Goal: Book appointment/travel/reservation

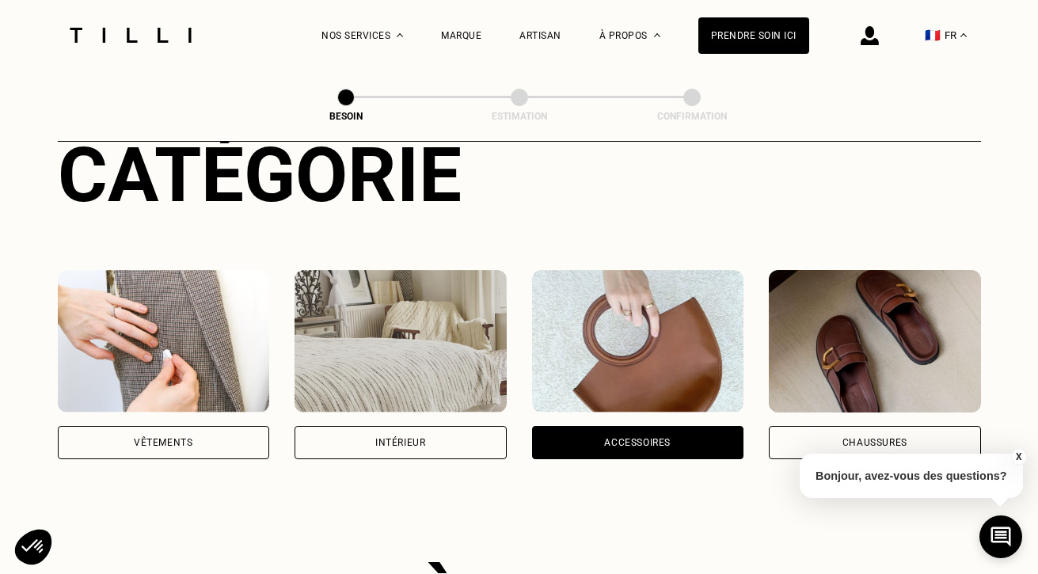
scroll to position [201, 0]
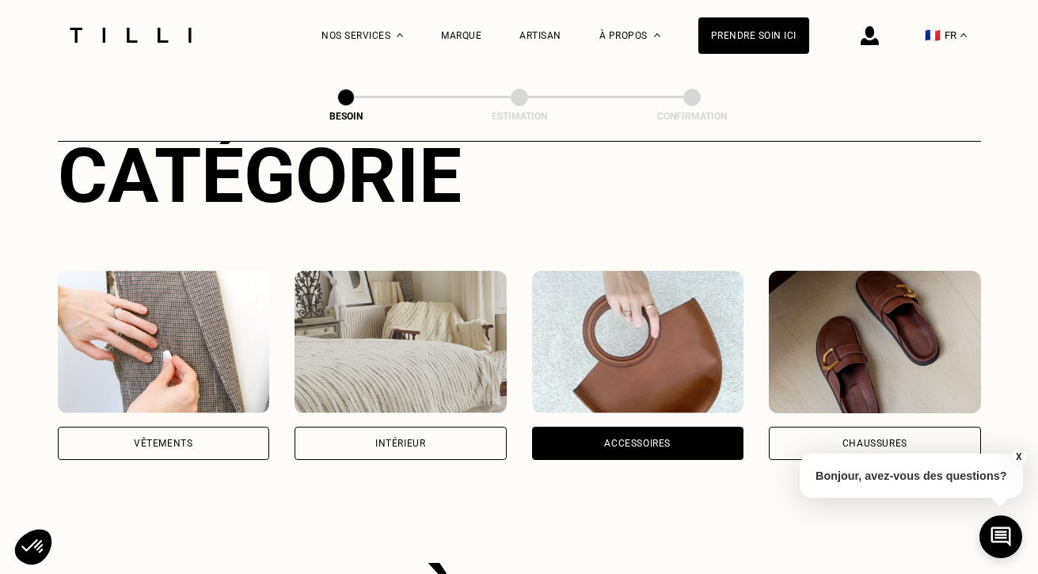
click at [223, 434] on div "Vêtements" at bounding box center [164, 443] width 212 height 33
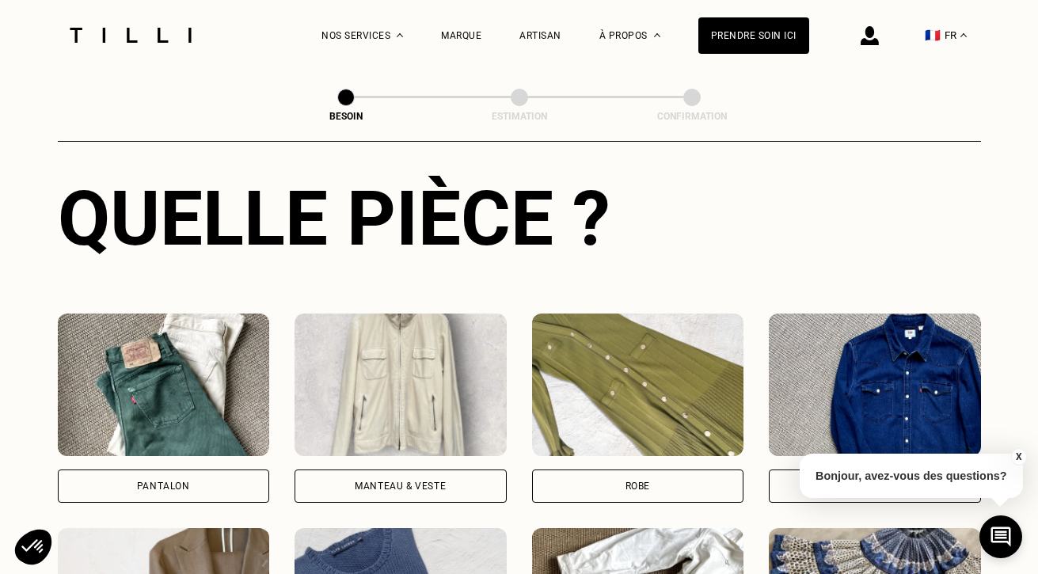
scroll to position [518, 0]
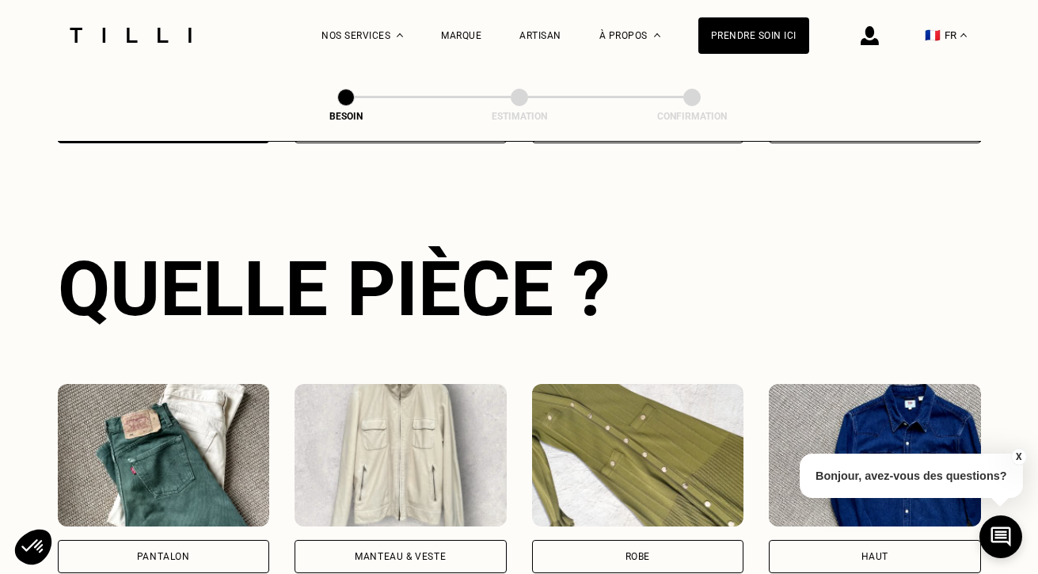
click at [451, 435] on img at bounding box center [401, 455] width 212 height 143
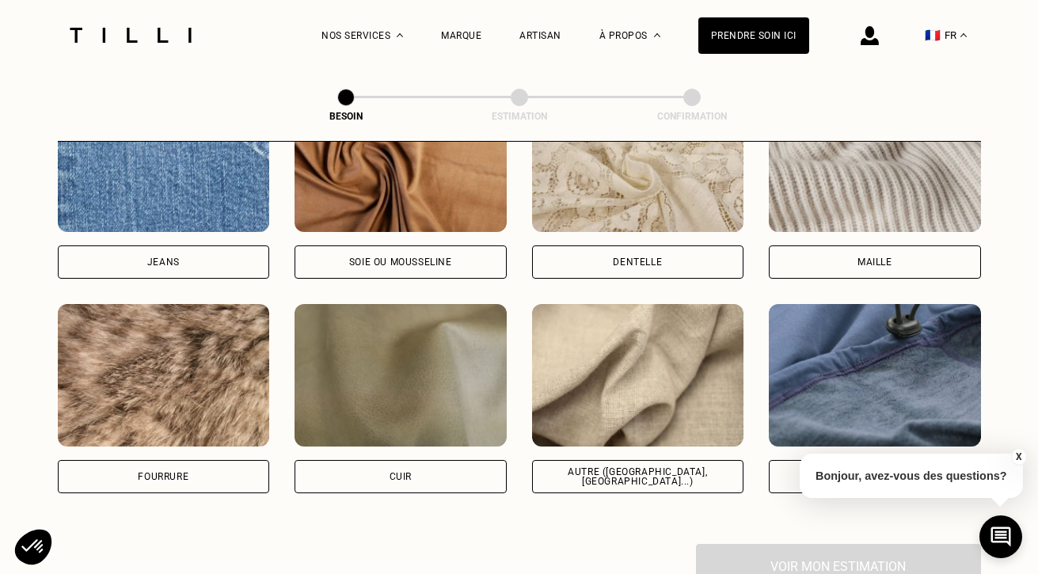
scroll to position [1776, 0]
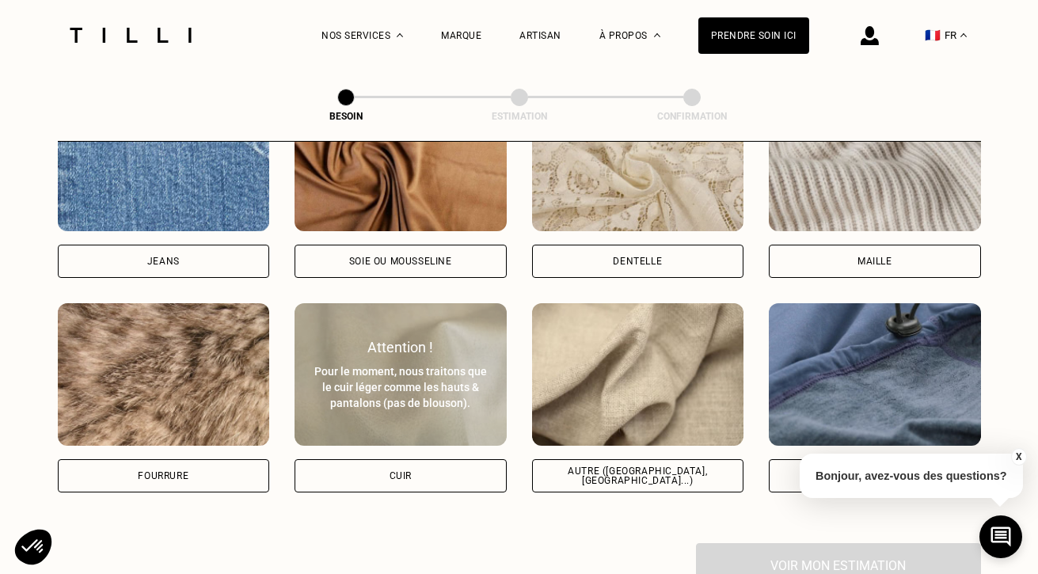
click at [417, 409] on img at bounding box center [401, 374] width 212 height 143
select select "FR"
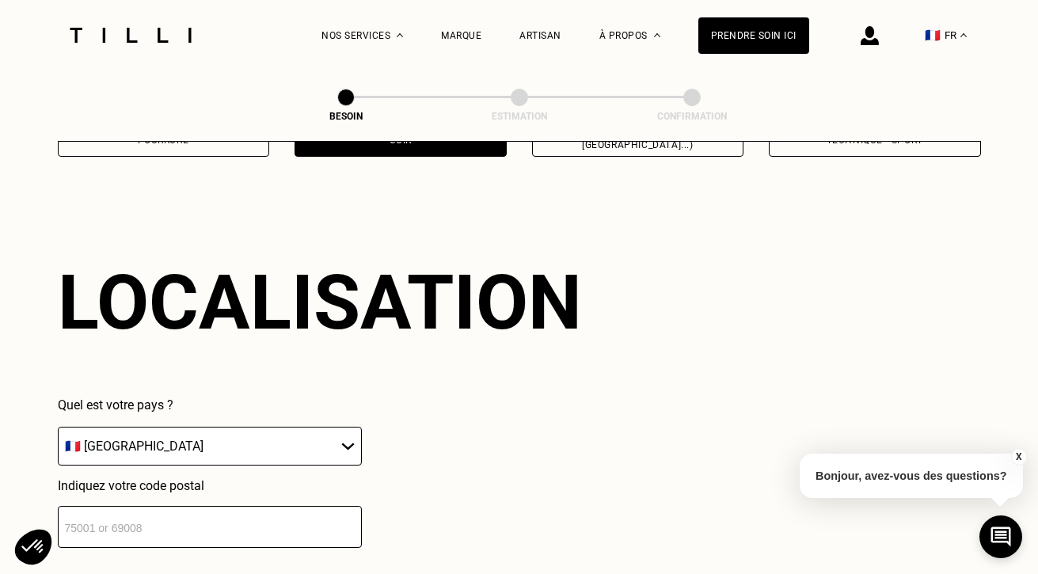
scroll to position [2130, 0]
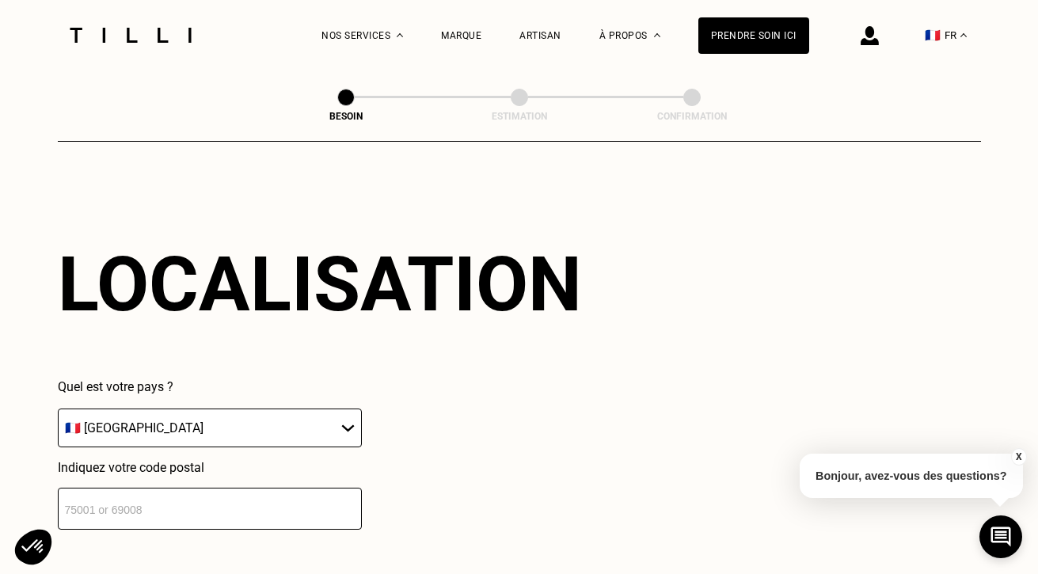
click at [295, 497] on input "number" at bounding box center [210, 509] width 304 height 42
type input "78330"
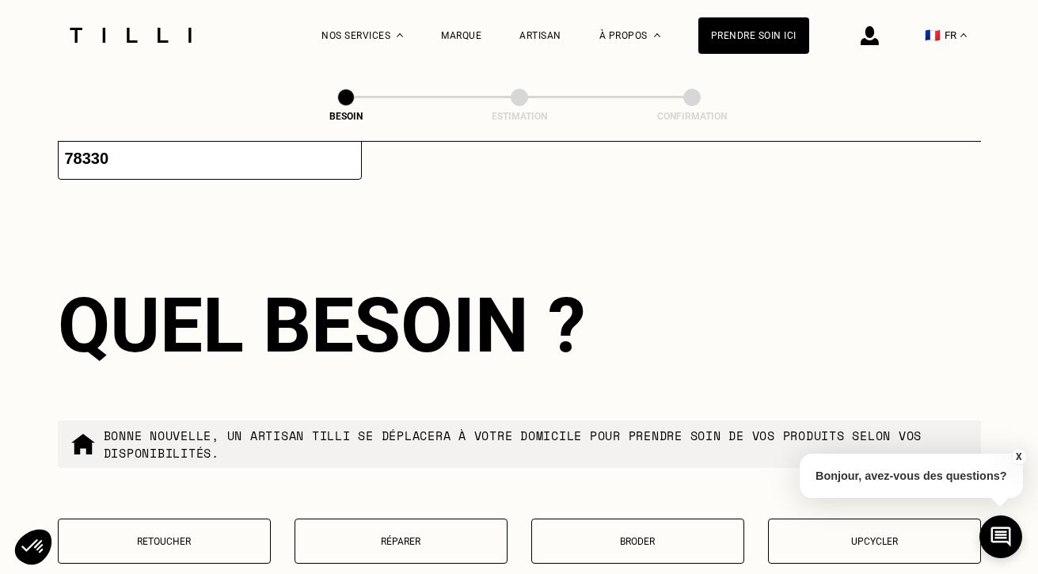
scroll to position [2524, 0]
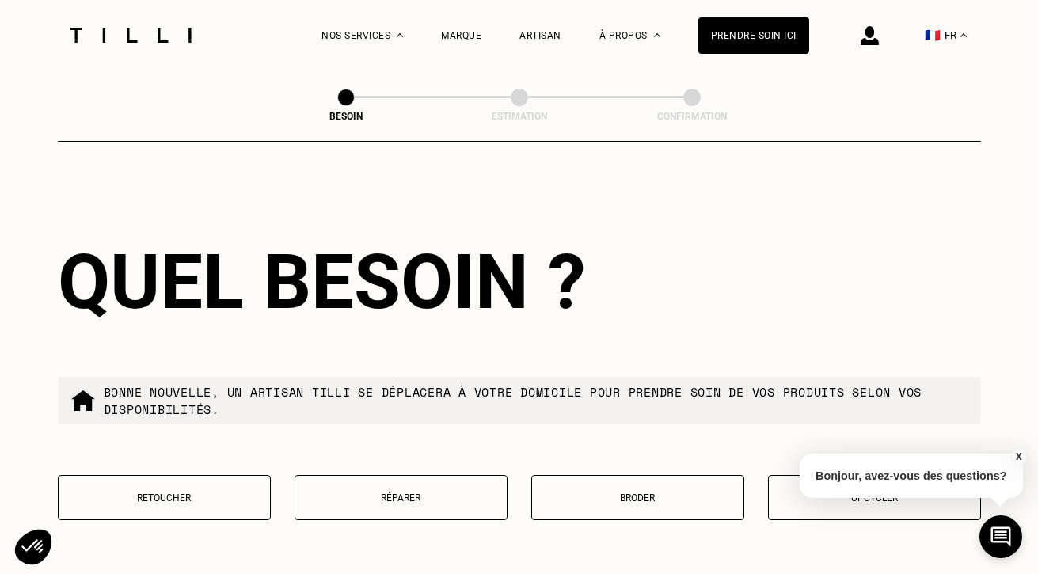
click at [441, 493] on p "Réparer" at bounding box center [401, 498] width 196 height 11
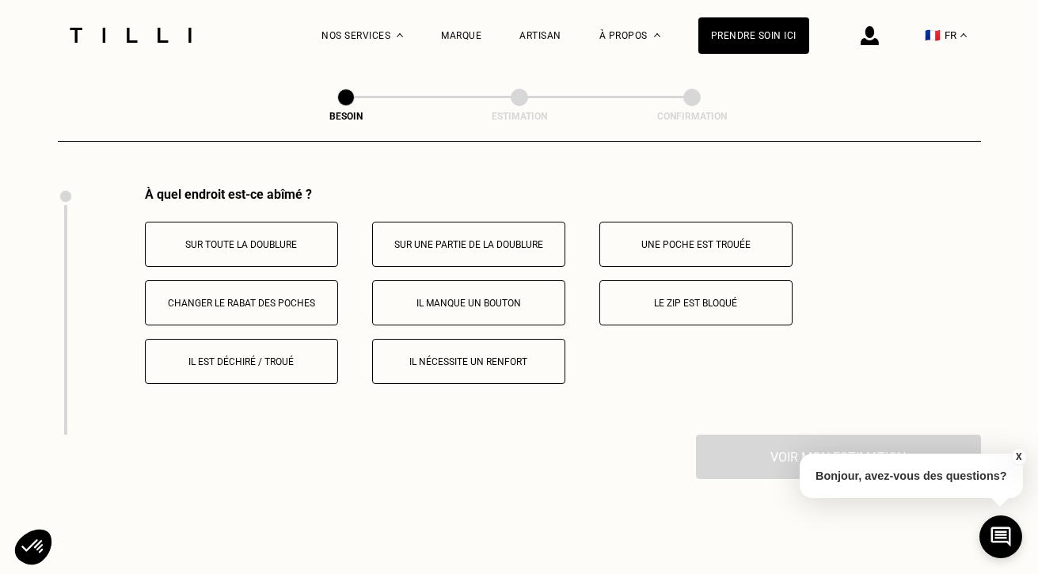
scroll to position [2930, 0]
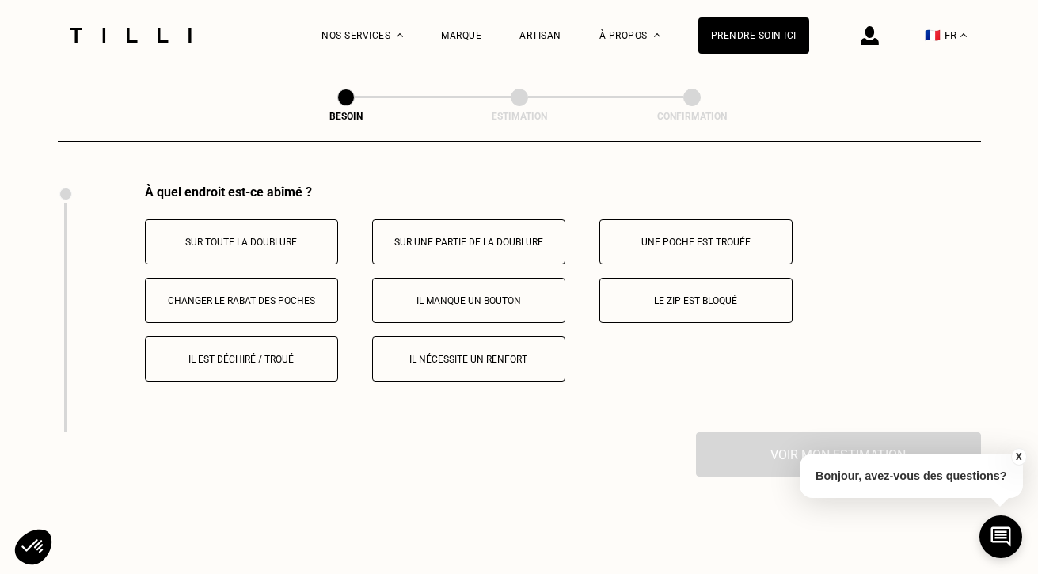
click at [688, 300] on button "Le zip est bloqué" at bounding box center [696, 300] width 193 height 45
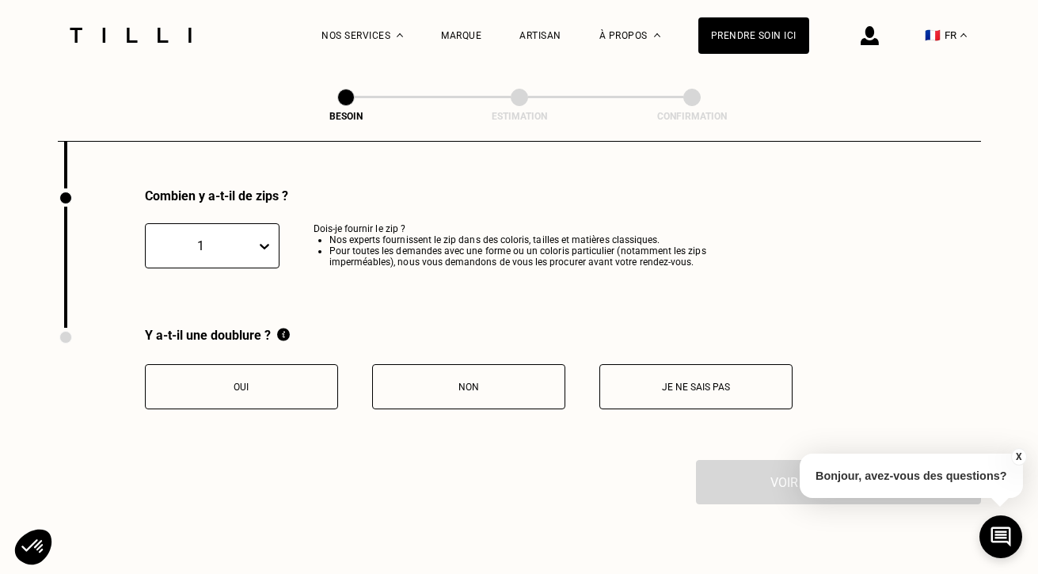
scroll to position [3178, 0]
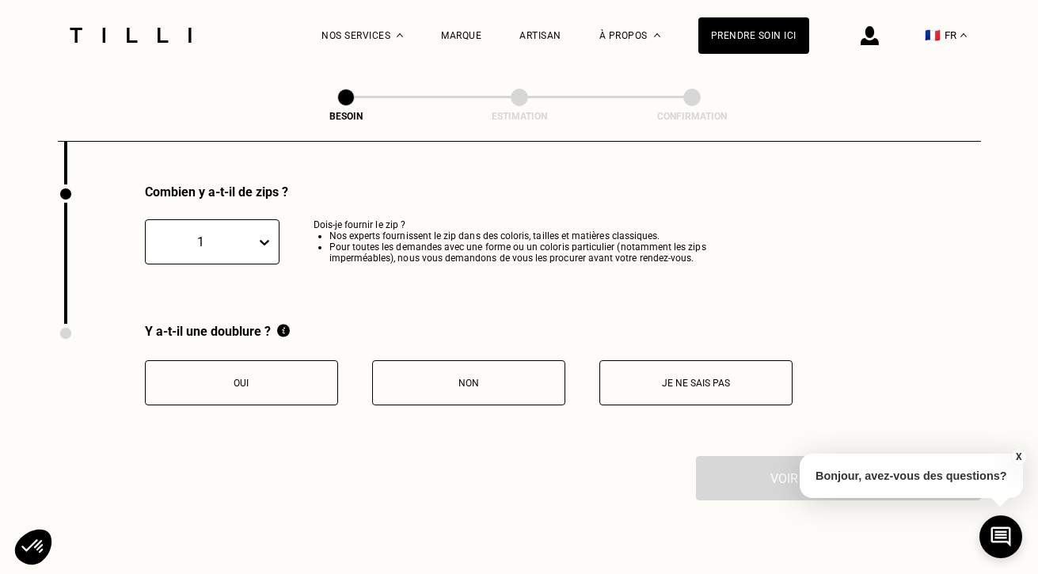
click at [253, 361] on button "Oui" at bounding box center [241, 382] width 193 height 45
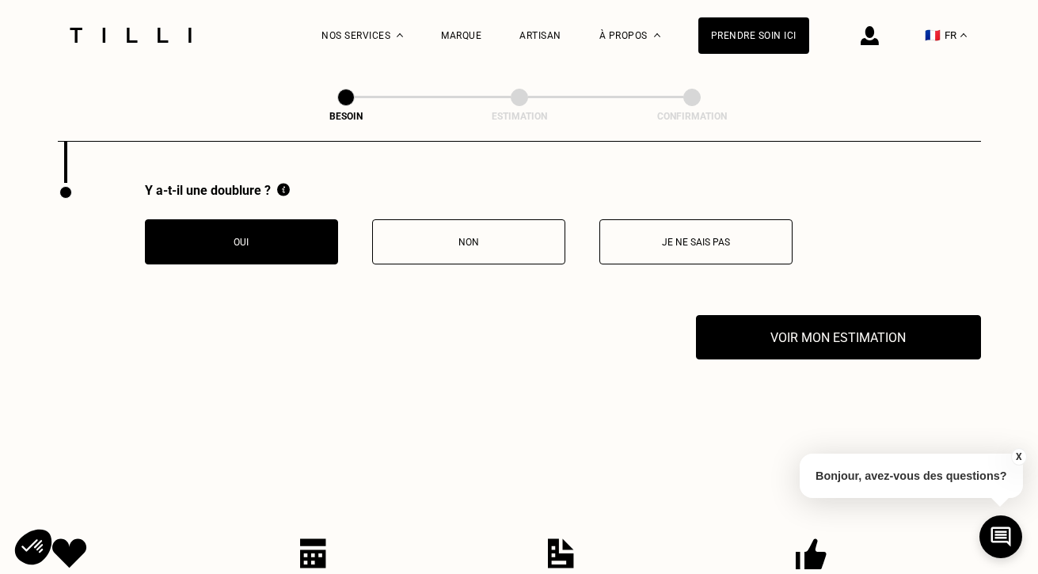
scroll to position [3336, 0]
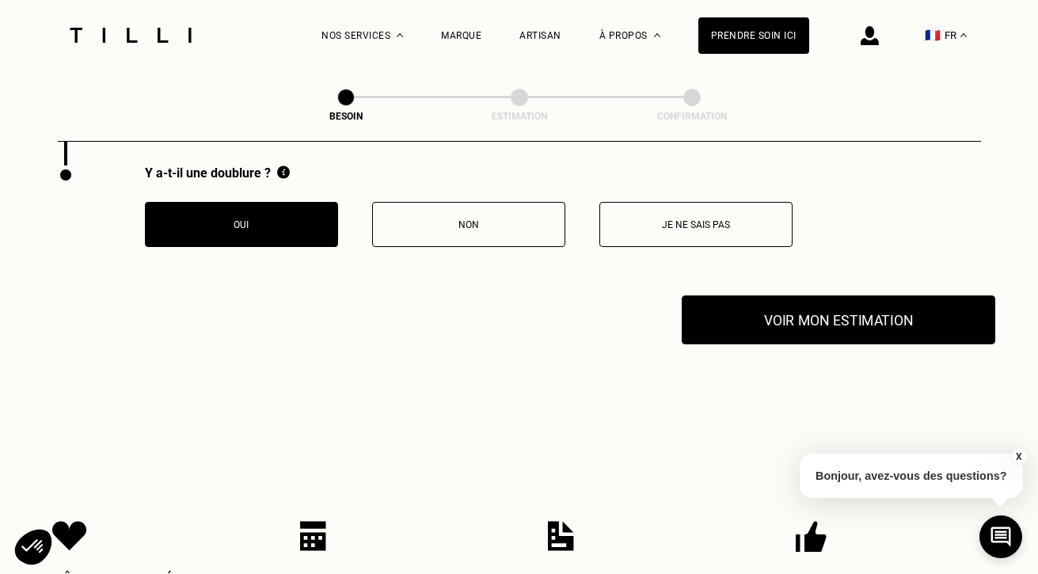
click at [840, 321] on button "Voir mon estimation" at bounding box center [839, 319] width 314 height 49
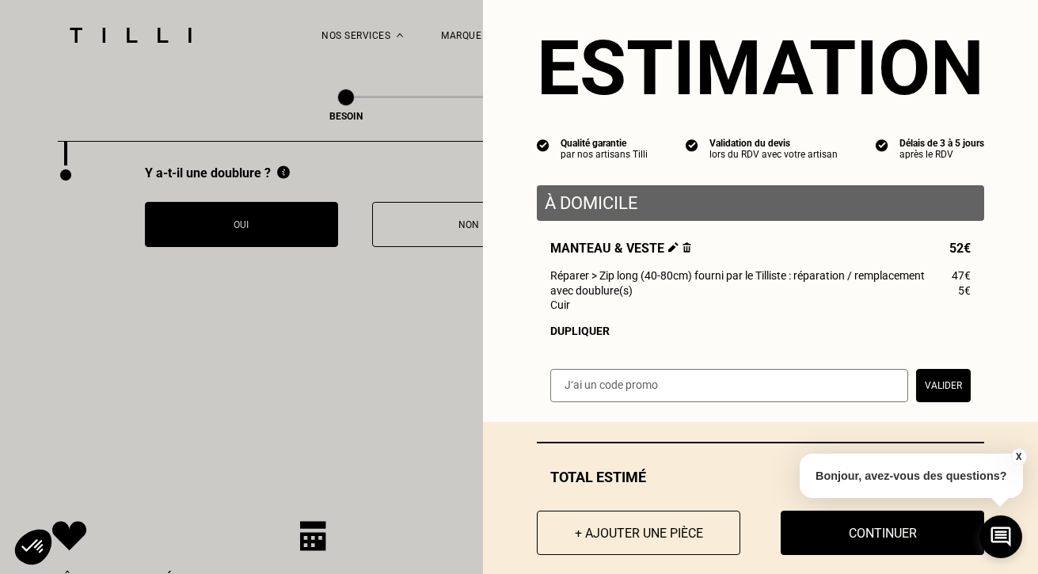
scroll to position [0, 0]
